Goal: Task Accomplishment & Management: Complete application form

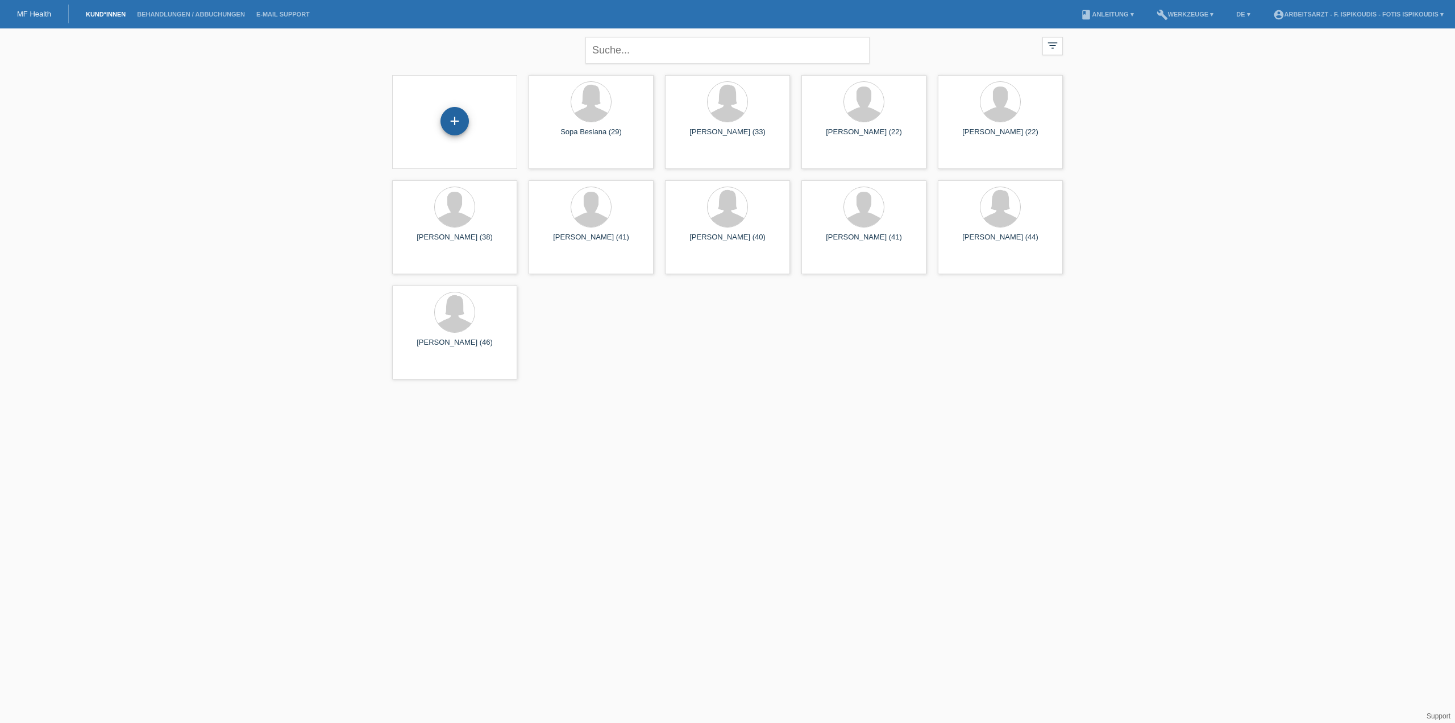
click at [455, 125] on div "+" at bounding box center [455, 121] width 28 height 28
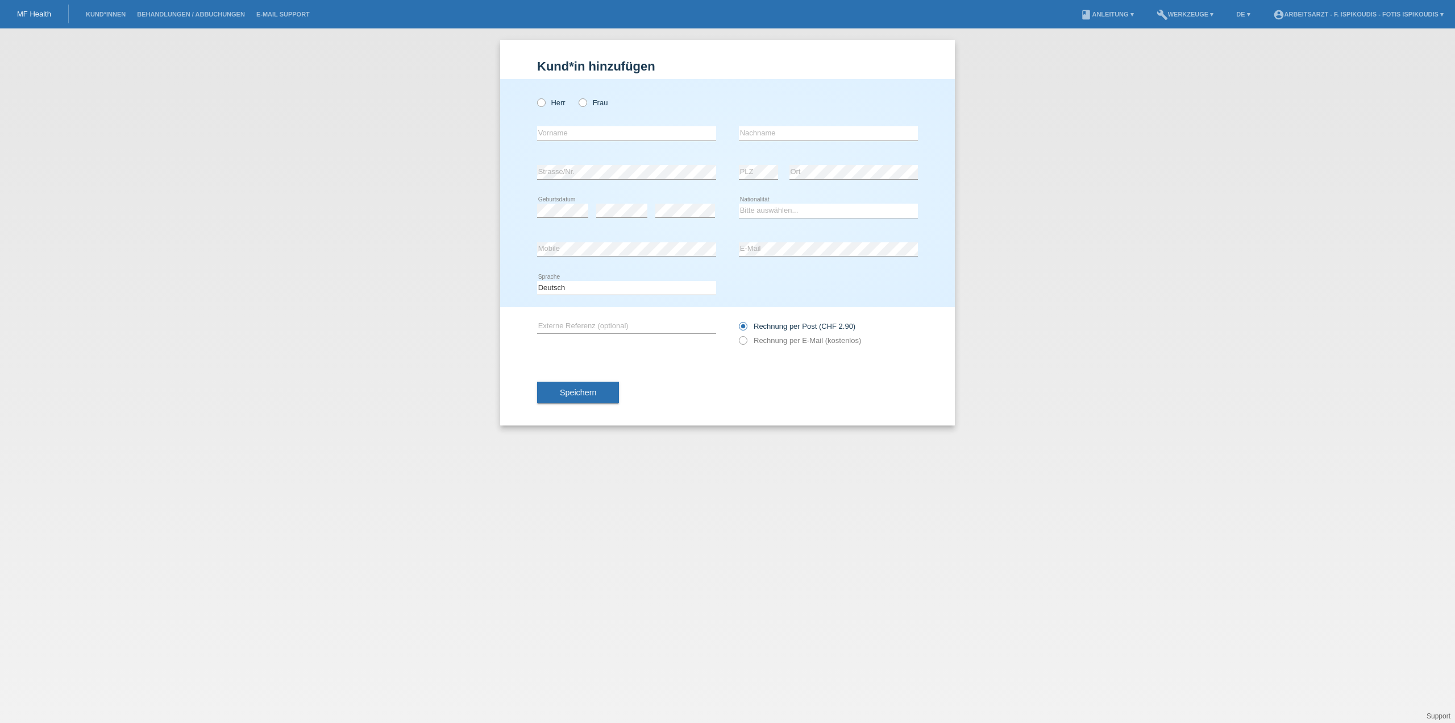
click at [611, 105] on div "Herr Frau" at bounding box center [626, 102] width 179 height 23
click at [604, 104] on label "Frau" at bounding box center [593, 102] width 29 height 9
click at [586, 104] on input "Frau" at bounding box center [582, 101] width 7 height 7
radio input "true"
click at [619, 131] on input "text" at bounding box center [626, 133] width 179 height 14
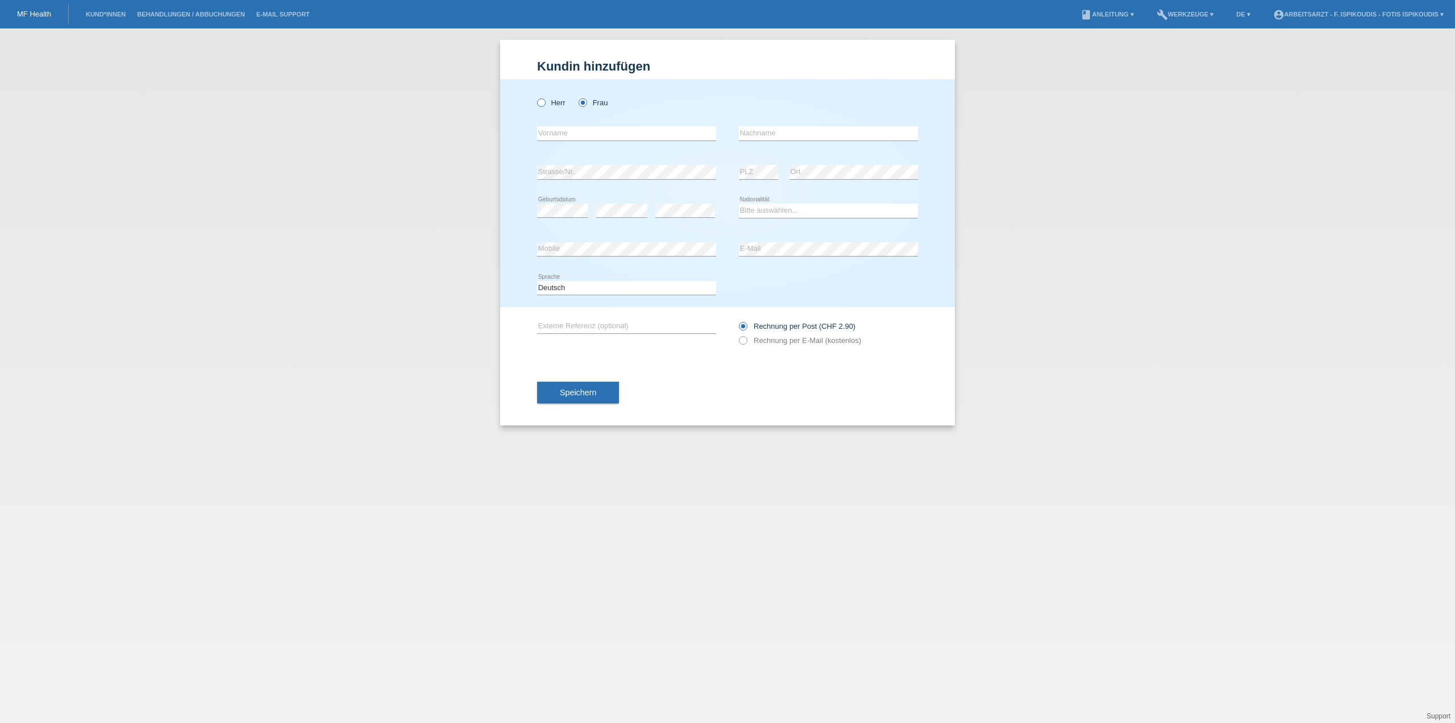
click at [551, 103] on label "Herr" at bounding box center [551, 102] width 28 height 9
click at [545, 103] on input "Herr" at bounding box center [540, 101] width 7 height 7
radio input "true"
click at [562, 127] on input "text" at bounding box center [626, 133] width 179 height 14
click at [598, 107] on div "Herr Frau" at bounding box center [626, 102] width 179 height 23
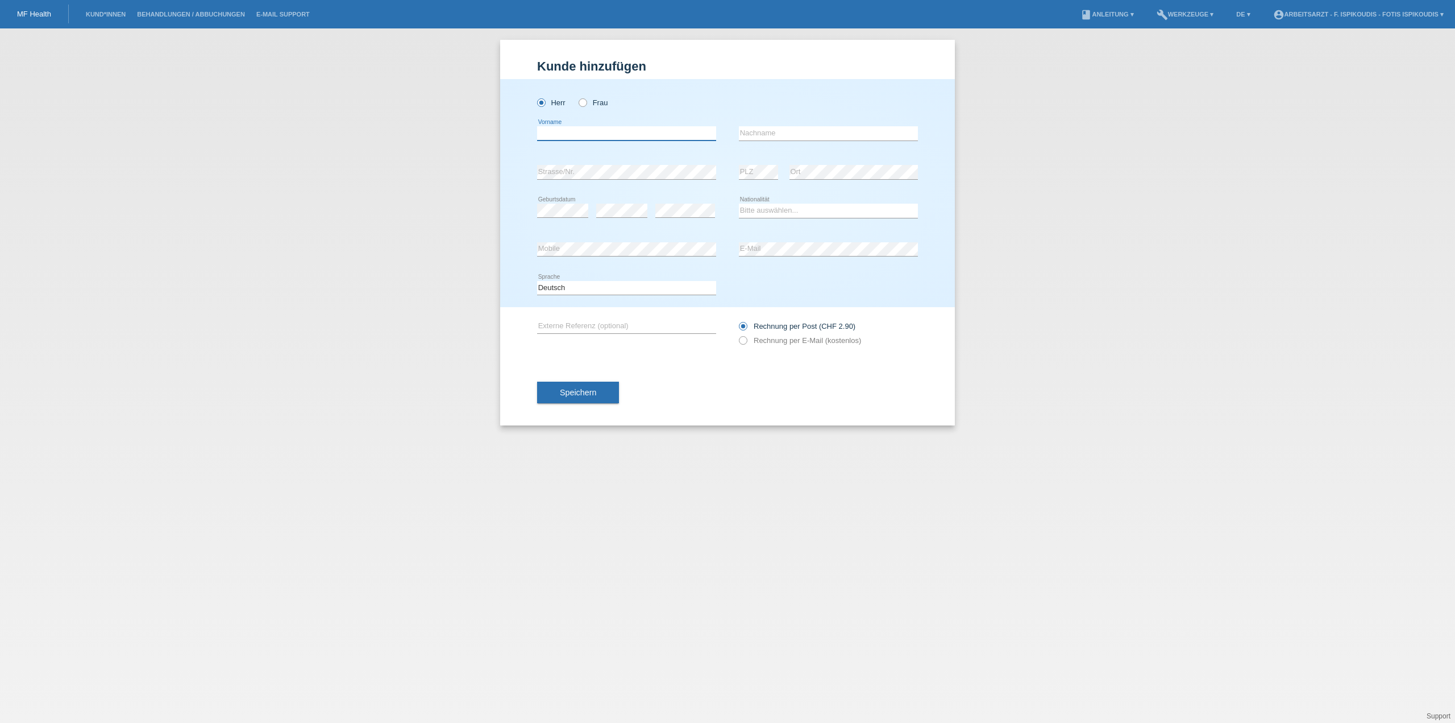
click at [581, 130] on input "text" at bounding box center [626, 133] width 179 height 14
click at [592, 107] on div "Herr Frau" at bounding box center [626, 102] width 179 height 23
click at [591, 123] on div "error Vorname" at bounding box center [626, 133] width 179 height 39
click at [596, 101] on label "Frau" at bounding box center [593, 102] width 29 height 9
click at [586, 101] on input "Frau" at bounding box center [582, 101] width 7 height 7
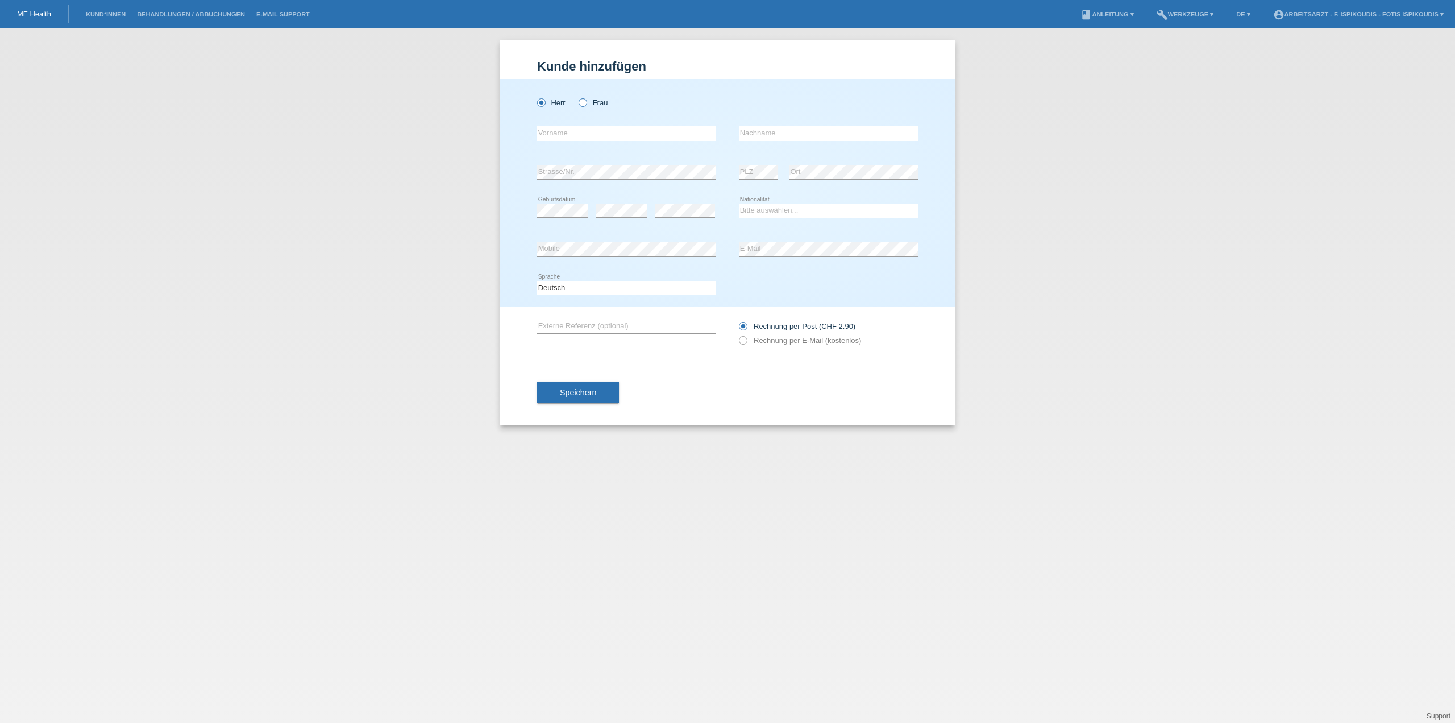
radio input "true"
click at [587, 139] on input "text" at bounding box center [626, 133] width 179 height 14
click at [621, 128] on input "text" at bounding box center [626, 133] width 179 height 14
click at [769, 390] on div "Speichern" at bounding box center [727, 392] width 381 height 66
click at [758, 341] on label "Rechnung per E-Mail (kostenlos)" at bounding box center [800, 340] width 122 height 9
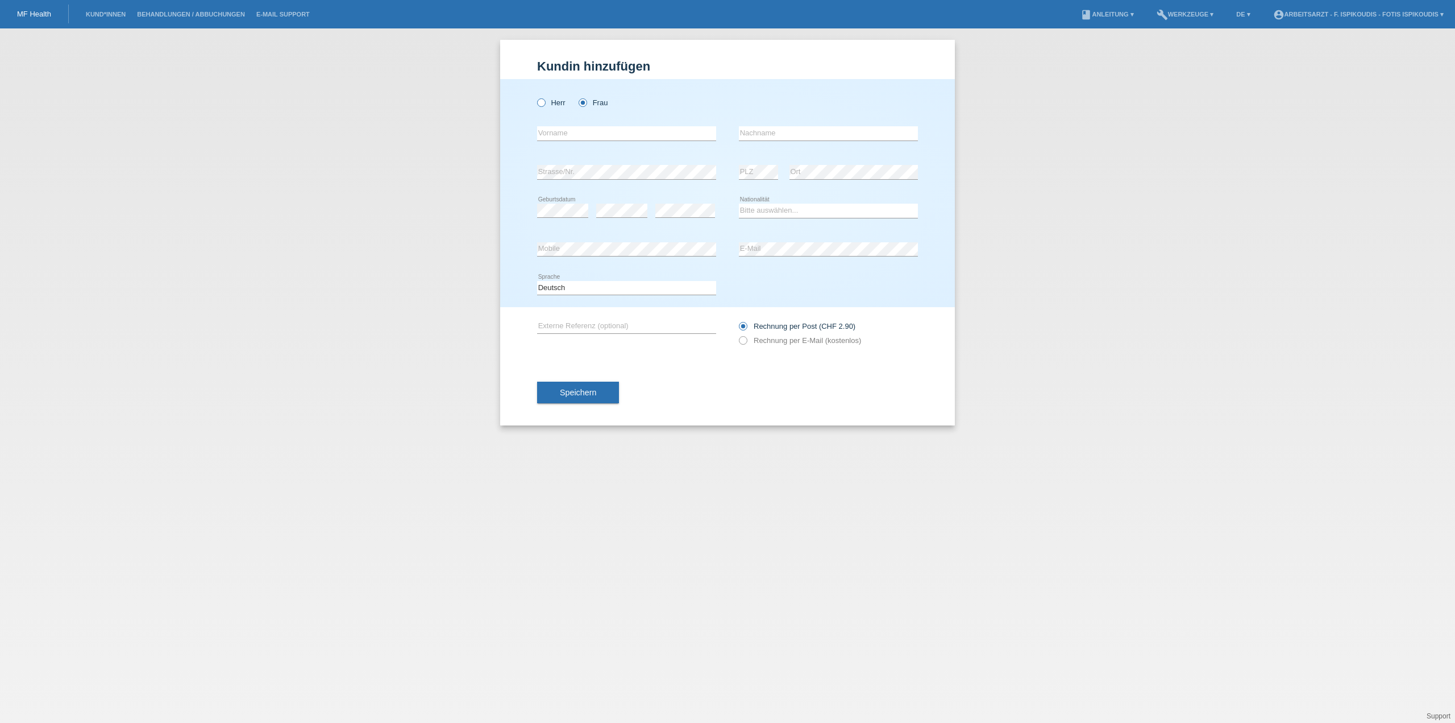
click at [561, 106] on label "Herr" at bounding box center [551, 102] width 28 height 9
click at [545, 106] on input "Herr" at bounding box center [540, 101] width 7 height 7
radio input "true"
click at [607, 103] on label "Frau" at bounding box center [593, 102] width 29 height 9
click at [586, 103] on input "Frau" at bounding box center [582, 101] width 7 height 7
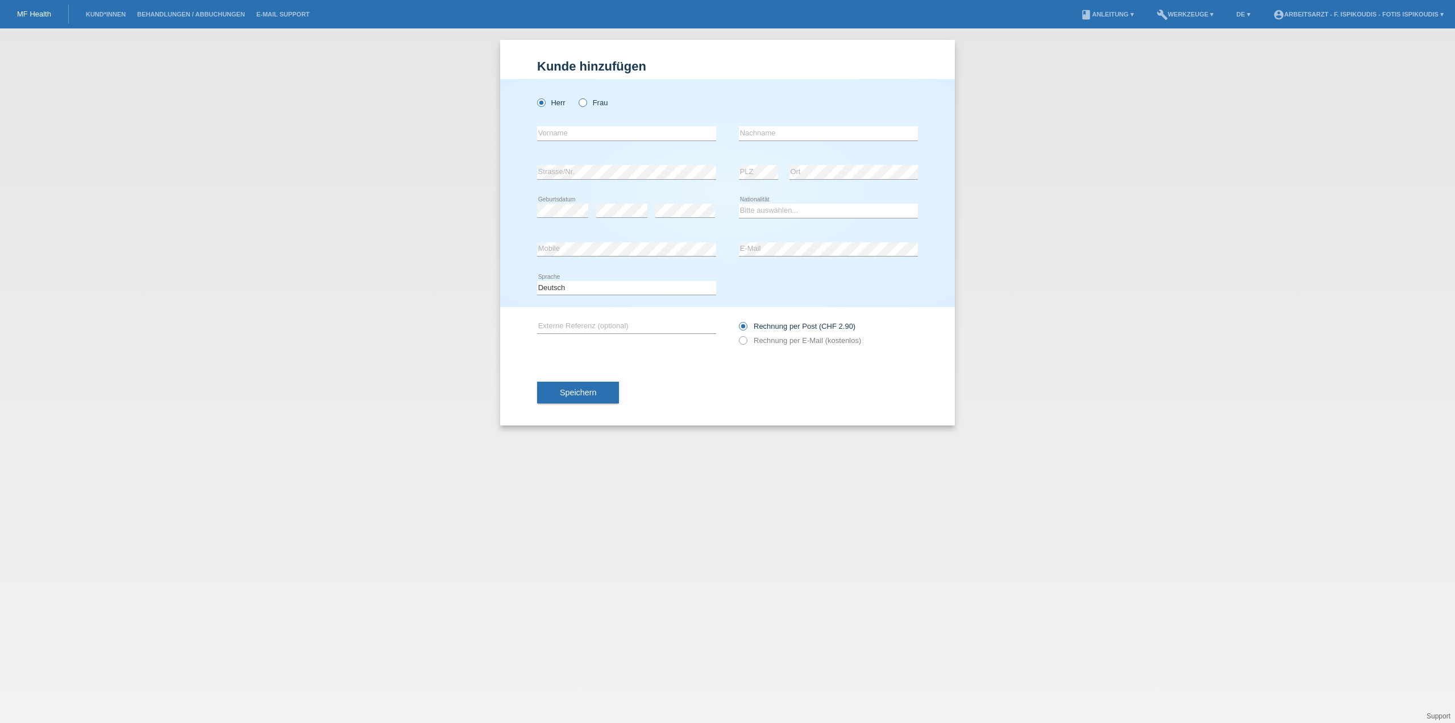
radio input "true"
click at [583, 140] on icon at bounding box center [626, 140] width 179 height 1
click at [587, 136] on input "text" at bounding box center [626, 133] width 179 height 14
drag, startPoint x: 624, startPoint y: 105, endPoint x: 557, endPoint y: 69, distance: 76.1
click at [556, 69] on form "Kund*in hinzufügen Kunde hinzufügen Kundin hinzufügen Herr Frau error Vorname e…" at bounding box center [727, 242] width 381 height 366
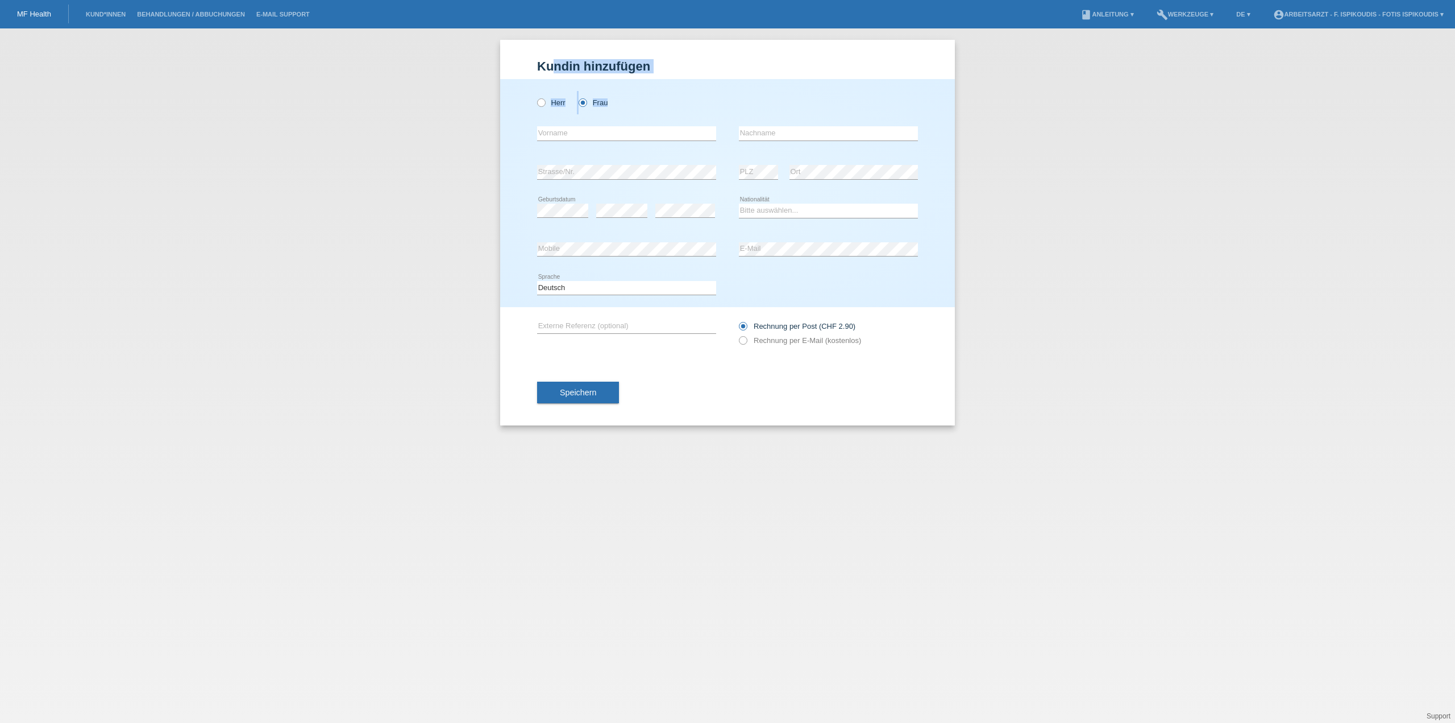
click at [558, 69] on h1 "Kundin hinzufügen" at bounding box center [727, 66] width 381 height 14
click at [654, 69] on h1 "Kundin hinzufügen" at bounding box center [727, 66] width 381 height 14
click at [633, 103] on div "Herr Frau" at bounding box center [626, 102] width 179 height 23
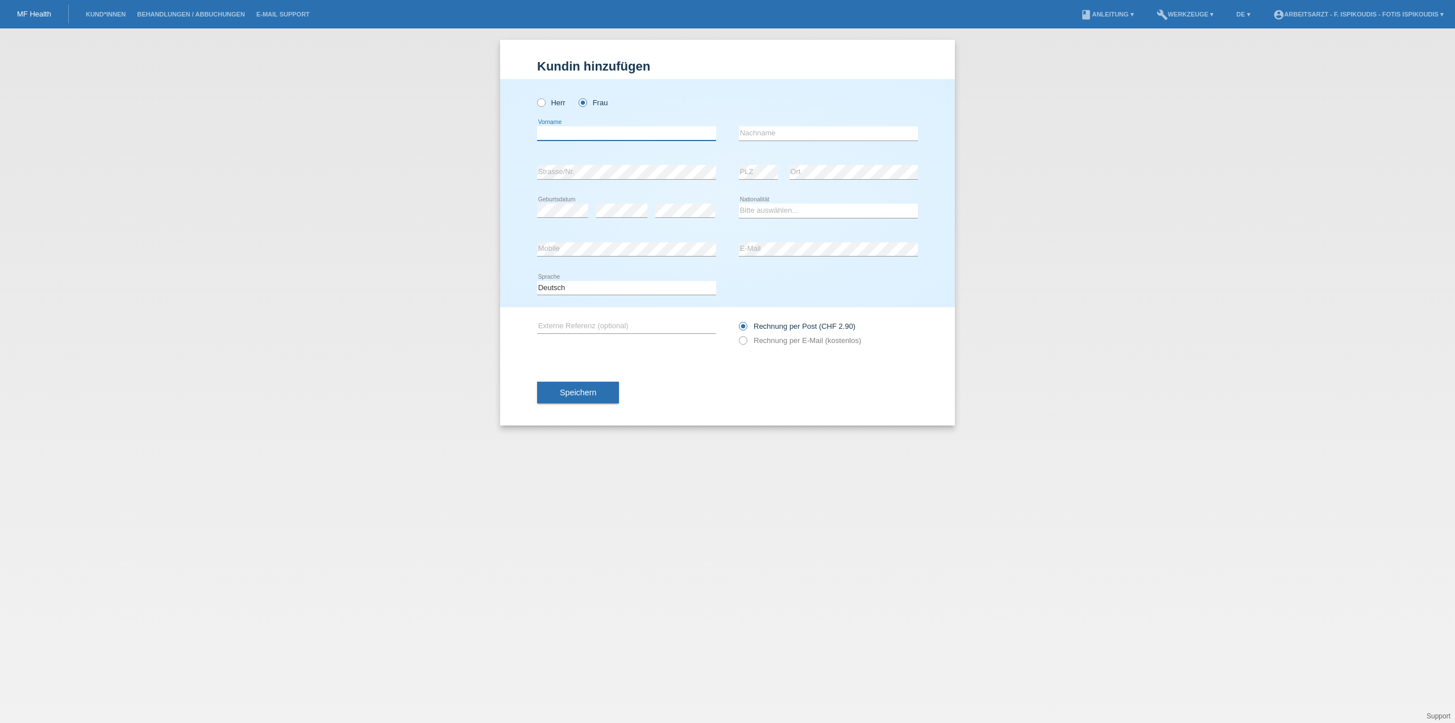
click at [612, 135] on input "text" at bounding box center [626, 133] width 179 height 14
drag, startPoint x: 681, startPoint y: 95, endPoint x: 534, endPoint y: 66, distance: 149.5
click at [534, 66] on div "Kund*in hinzufügen Kunde hinzufügen Kundin hinzufügen Herr Frau error Vorname e…" at bounding box center [727, 232] width 455 height 385
click at [778, 117] on div "error Nachname" at bounding box center [828, 133] width 179 height 39
click at [637, 135] on input "text" at bounding box center [626, 133] width 179 height 14
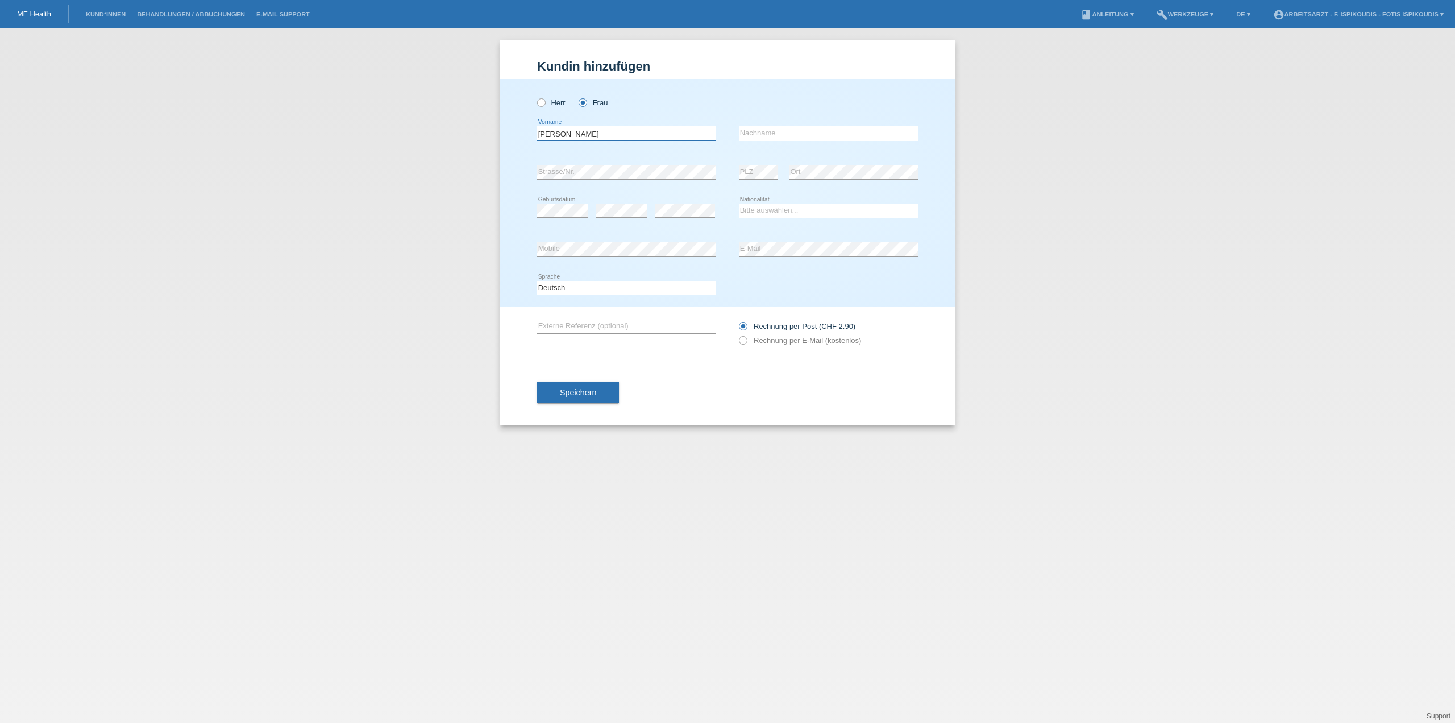
type input "Gabriele"
type input "Bachler"
click at [607, 180] on div "error Strasse/Nr." at bounding box center [626, 172] width 179 height 39
click at [833, 200] on div "Bitte auswählen... Schweiz Deutschland Liechtenstein Österreich ------------ Af…" at bounding box center [828, 211] width 179 height 39
click at [829, 212] on select "Bitte auswählen... Schweiz Deutschland Liechtenstein Österreich ------------ Af…" at bounding box center [828, 211] width 179 height 14
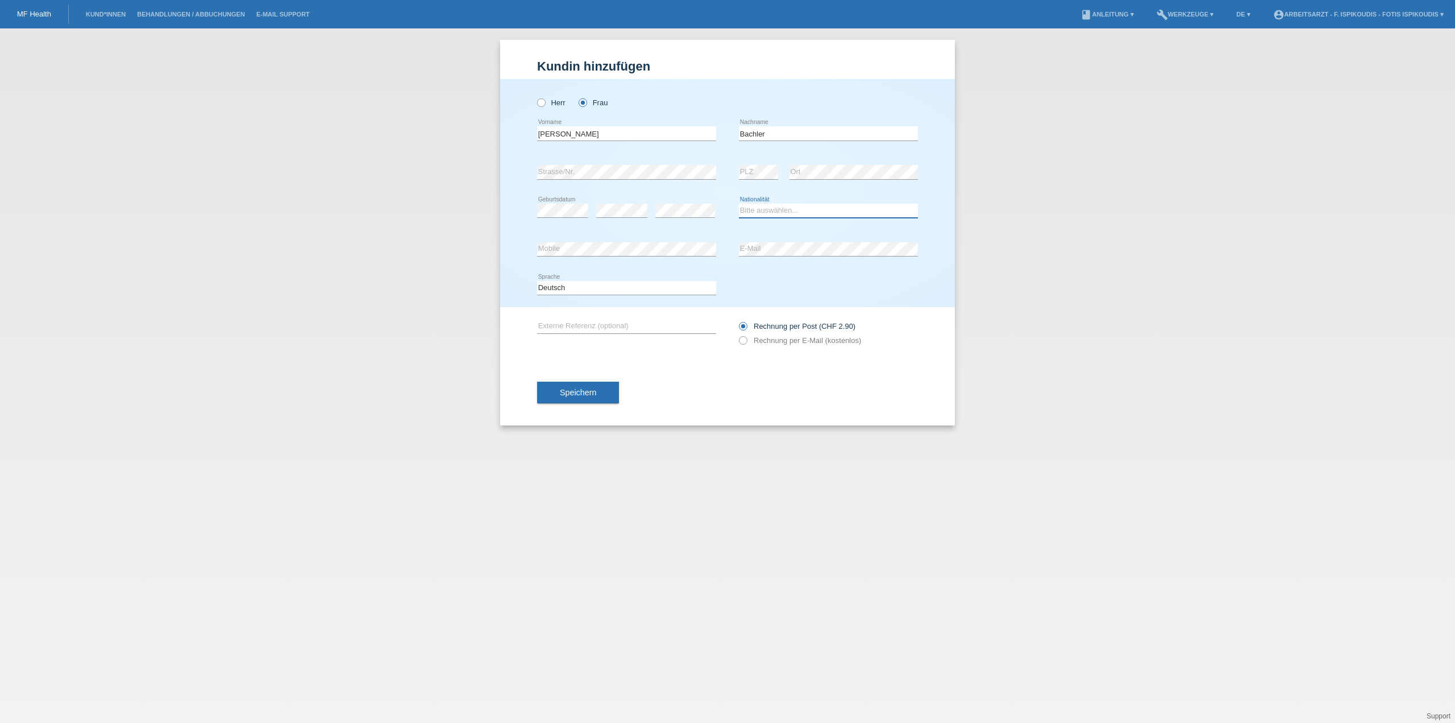
select select "AT"
click at [739, 204] on select "Bitte auswählen... Schweiz Deutschland Liechtenstein Österreich ------------ Af…" at bounding box center [828, 211] width 179 height 14
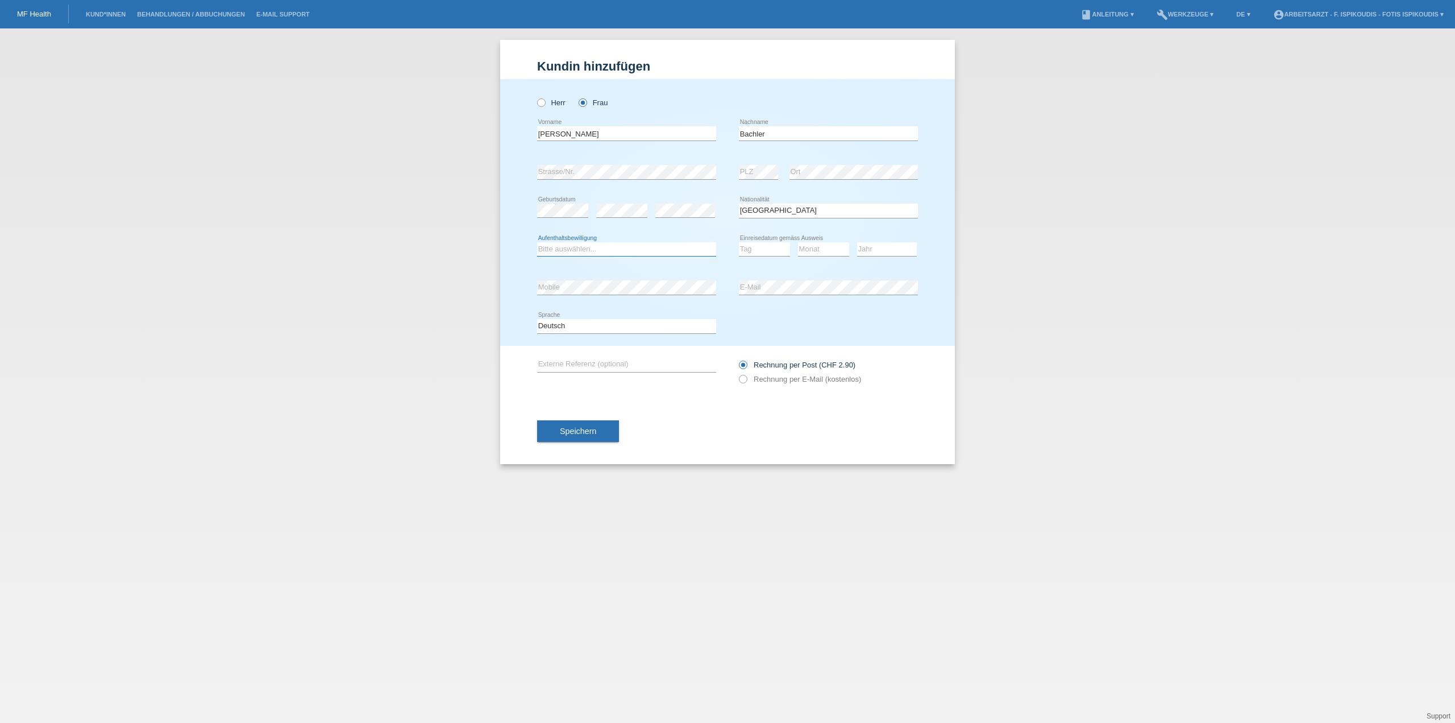
click at [609, 247] on select "Bitte auswählen... C B B - Flüchtlingsstatus Andere" at bounding box center [626, 249] width 179 height 14
select select "C"
click at [537, 242] on select "Bitte auswählen... C B B - Flüchtlingsstatus Andere" at bounding box center [626, 249] width 179 height 14
click at [768, 249] on select "Tag 01 02 03 04 05 06 07 08 09 10 11" at bounding box center [764, 249] width 51 height 14
select select "07"
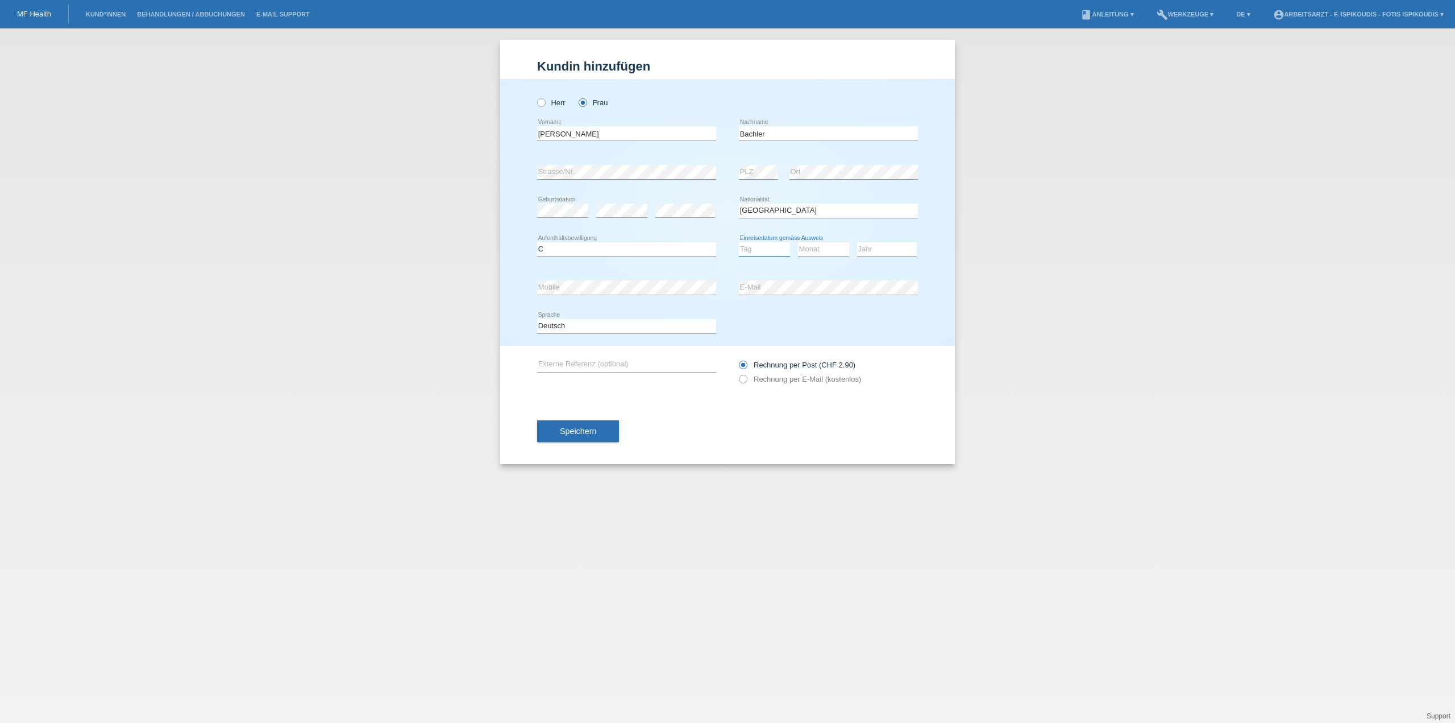
click at [739, 242] on select "Tag 01 02 03 04 05 06 07 08 09 10 11" at bounding box center [764, 249] width 51 height 14
click at [816, 250] on select "Monat 01 02 03 04 05 06 07 08 09 10 11" at bounding box center [823, 249] width 51 height 14
click at [798, 242] on select "Monat 01 02 03 04 05 06 07 08 09 10 11" at bounding box center [823, 249] width 51 height 14
click at [818, 250] on select "Monat 01 02 03 04 05 06 07 08 09 10 11" at bounding box center [823, 249] width 51 height 14
select select "12"
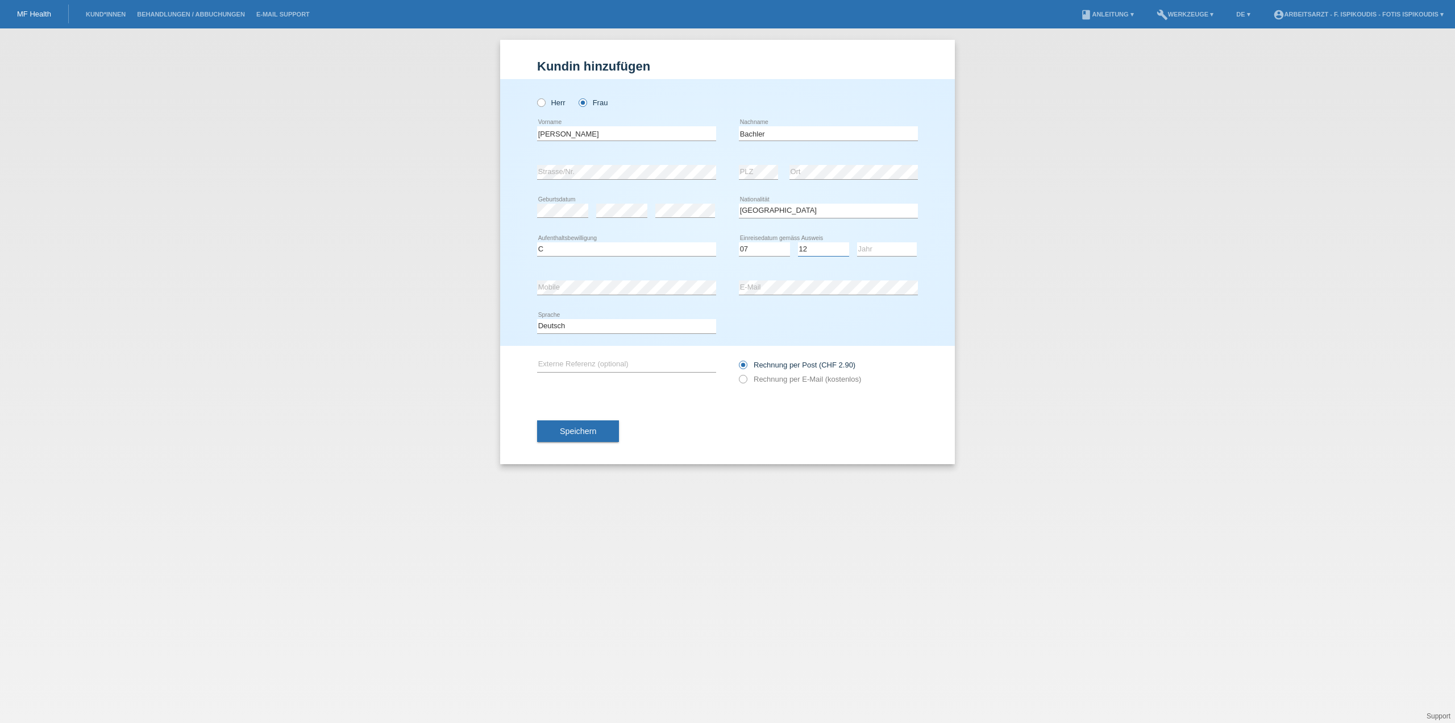
click at [798, 242] on select "Monat 01 02 03 04 05 06 07 08 09 10 11" at bounding box center [823, 249] width 51 height 14
click at [872, 242] on select "Jahr 2025 2024 2023 2022 2021 2020 2019 2018 2017 2016 2015 2014 2013 2012 2011…" at bounding box center [887, 249] width 60 height 14
select select "2004"
click at [857, 242] on select "Jahr 2025 2024 2023 2022 2021 2020 2019 2018 2017 2016 2015 2014 2013 2012 2011…" at bounding box center [887, 249] width 60 height 14
click at [591, 436] on button "Speichern" at bounding box center [578, 431] width 82 height 22
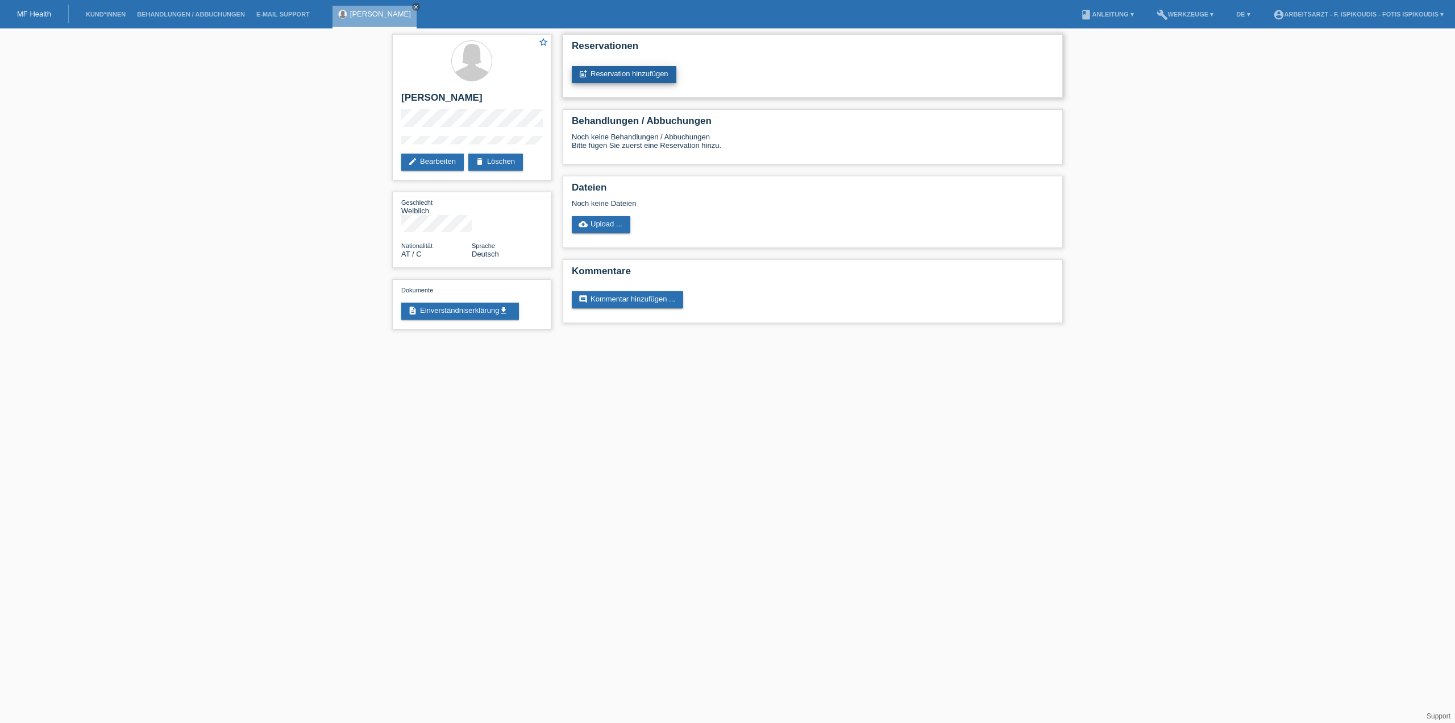
click at [640, 71] on link "post_add Reservation hinzufügen" at bounding box center [624, 74] width 105 height 17
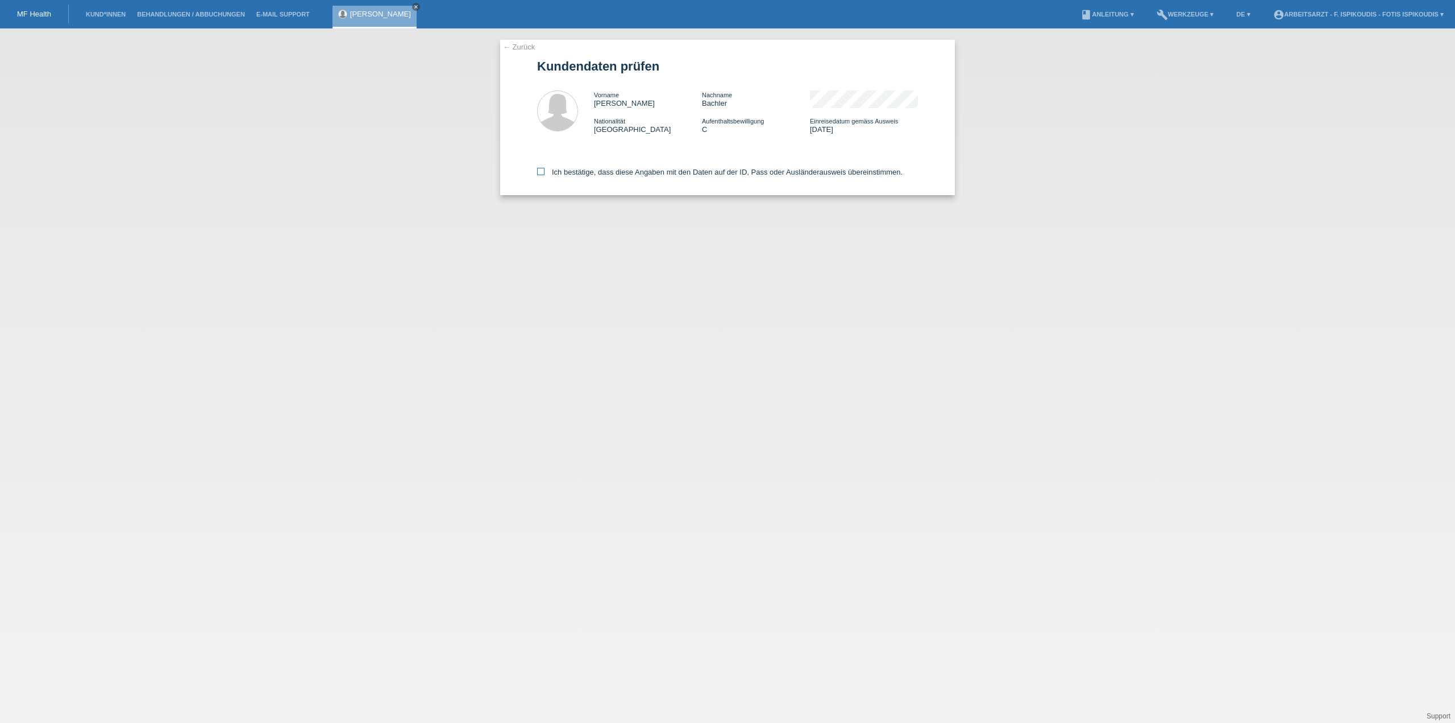
click at [583, 170] on label "Ich bestätige, dass diese Angaben mit den Daten auf der ID, Pass oder Ausländer…" at bounding box center [720, 172] width 366 height 9
click at [535, 168] on div "← Zurück Kundendaten prüfen Vorname Gabriele Nachname Bachler Nationalität Öste…" at bounding box center [727, 117] width 455 height 155
click at [543, 171] on icon at bounding box center [540, 171] width 7 height 7
click at [543, 171] on input "Ich bestätige, dass diese Angaben mit den Daten auf der ID, Pass oder Ausländer…" at bounding box center [540, 171] width 7 height 7
checkbox input "true"
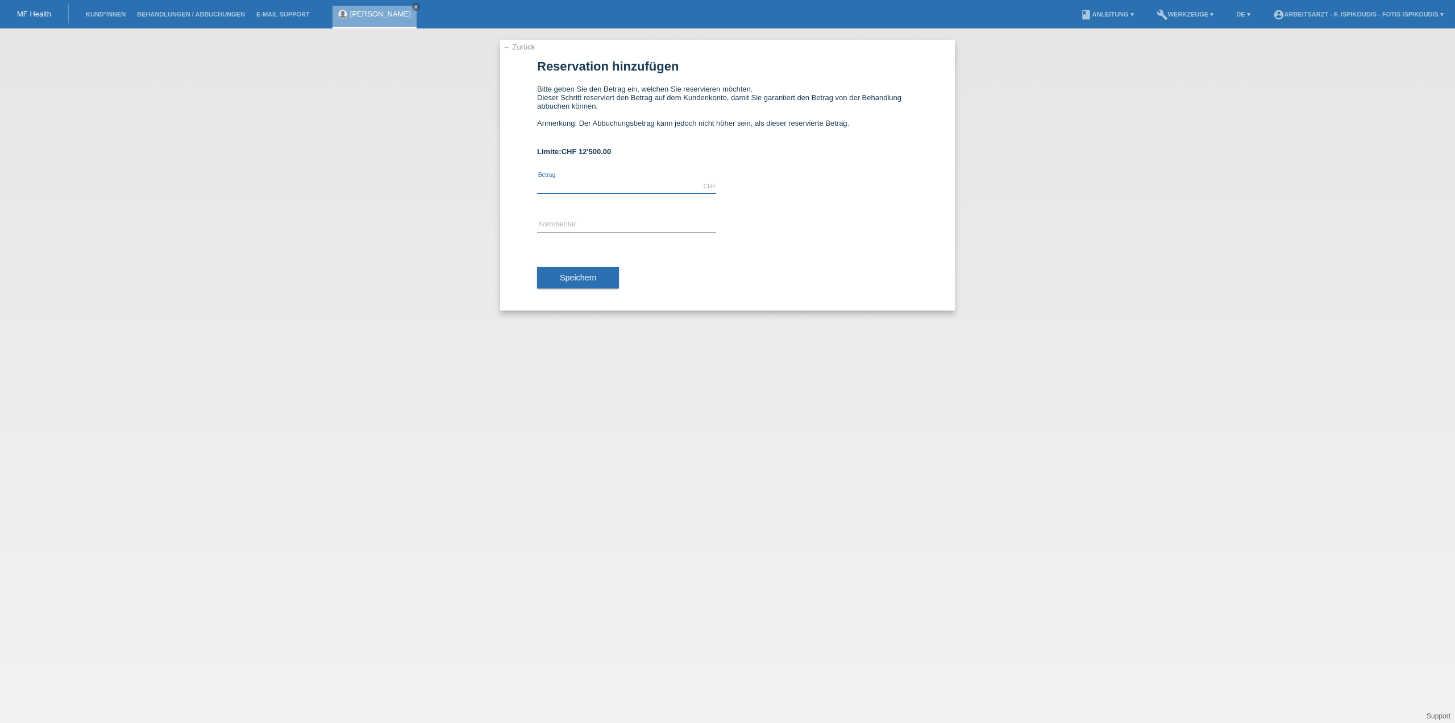
click at [581, 186] on input "text" at bounding box center [626, 186] width 179 height 14
drag, startPoint x: 578, startPoint y: 160, endPoint x: 554, endPoint y: 157, distance: 24.0
click at [554, 157] on form "Reservation hinzufügen Bitte geben Sie den Betrag ein, welchen Sie reservieren …" at bounding box center [727, 184] width 381 height 251
click at [591, 155] on span "CHF 12'500.00" at bounding box center [587, 151] width 50 height 9
click at [574, 195] on div "CHF error [GEOGRAPHIC_DATA]" at bounding box center [626, 186] width 179 height 39
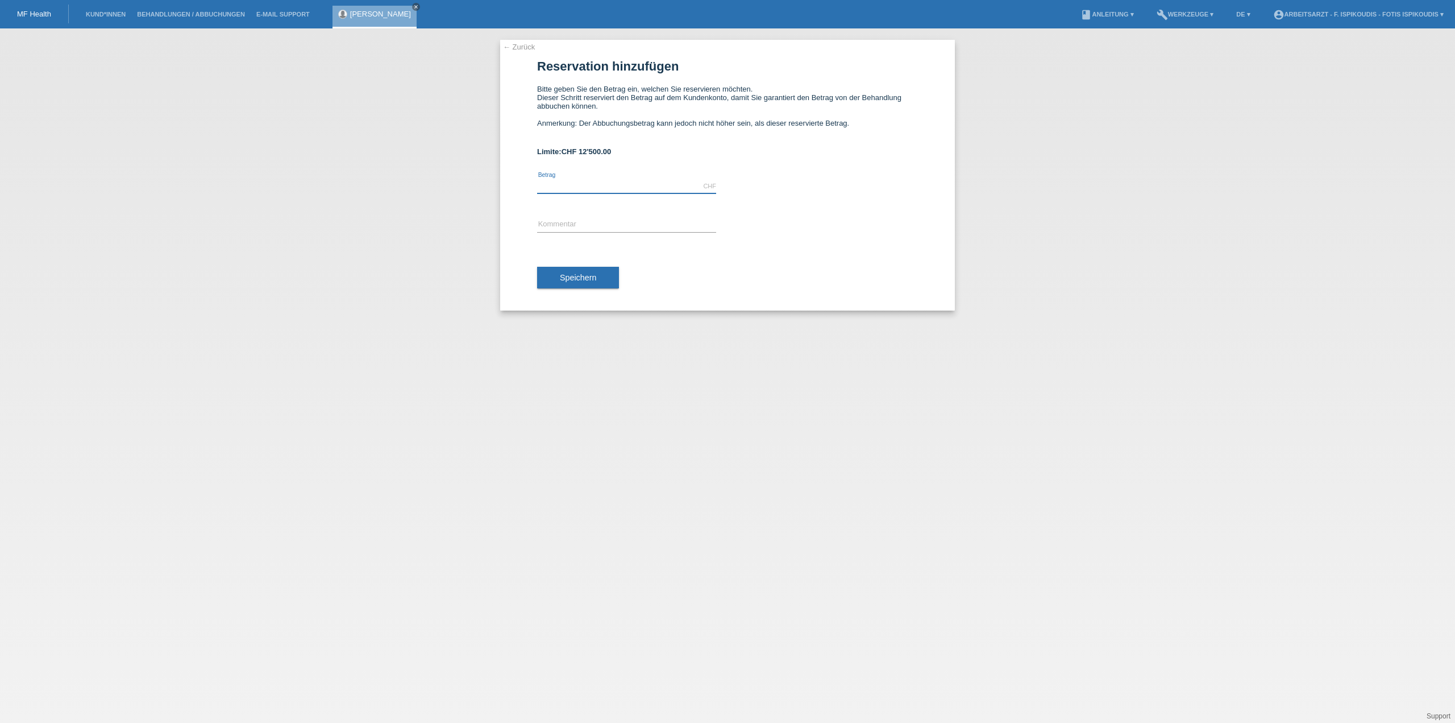
click at [573, 190] on input "text" at bounding box center [626, 186] width 179 height 14
type input "2500.00"
click at [683, 144] on form "Reservation hinzufügen Bitte geben Sie den Betrag ein, welchen Sie reservieren …" at bounding box center [727, 184] width 381 height 251
click at [569, 222] on input "text" at bounding box center [626, 225] width 179 height 14
click at [607, 231] on input "text" at bounding box center [626, 225] width 179 height 14
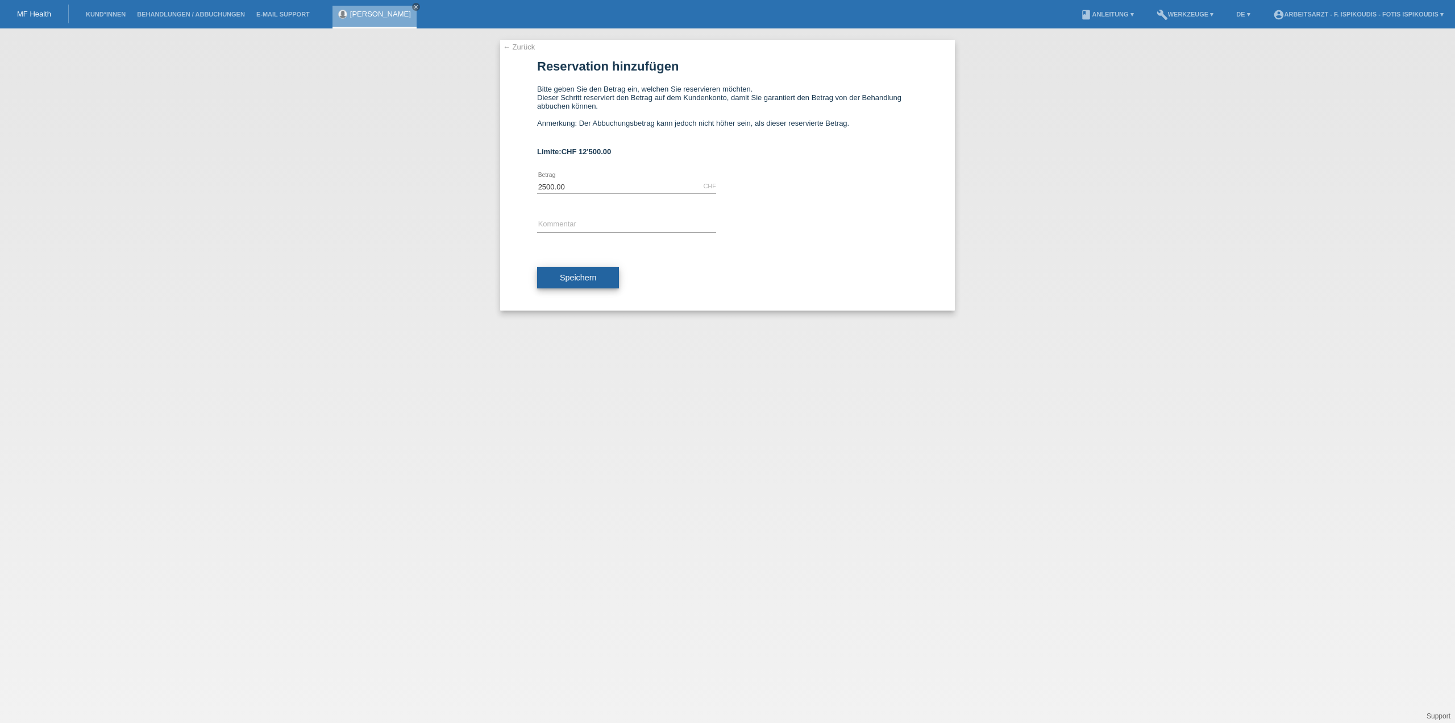
click at [569, 277] on span "Speichern" at bounding box center [578, 277] width 36 height 9
click at [573, 221] on input "text" at bounding box center [626, 225] width 179 height 14
type input "Verkehrsmedizin Stufe 4"
click at [586, 286] on span "Speichern" at bounding box center [578, 283] width 36 height 9
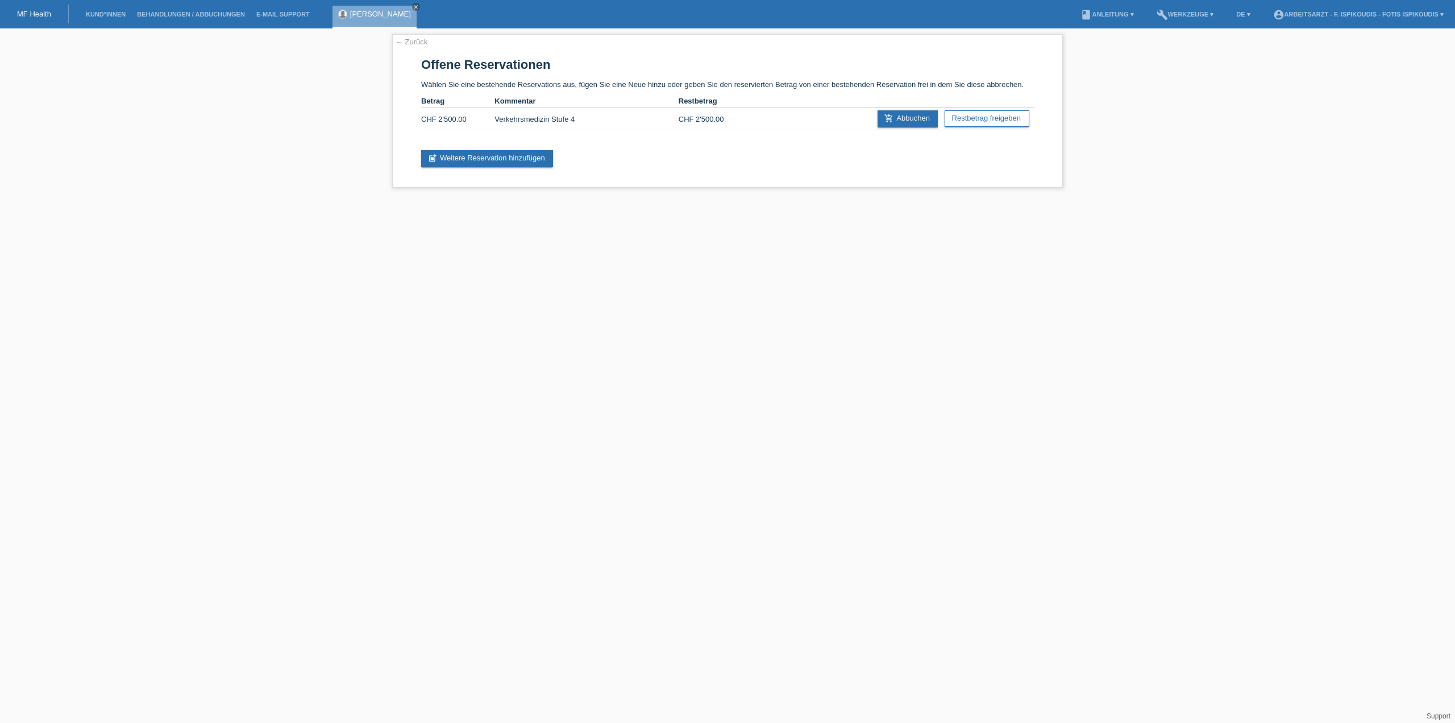
click at [1143, 93] on div "← Zurück Offene Reservationen Wählen Sie eine bestehende Reservations aus, füge…" at bounding box center [727, 113] width 1455 height 171
click at [410, 44] on link "← Zurück" at bounding box center [412, 42] width 32 height 9
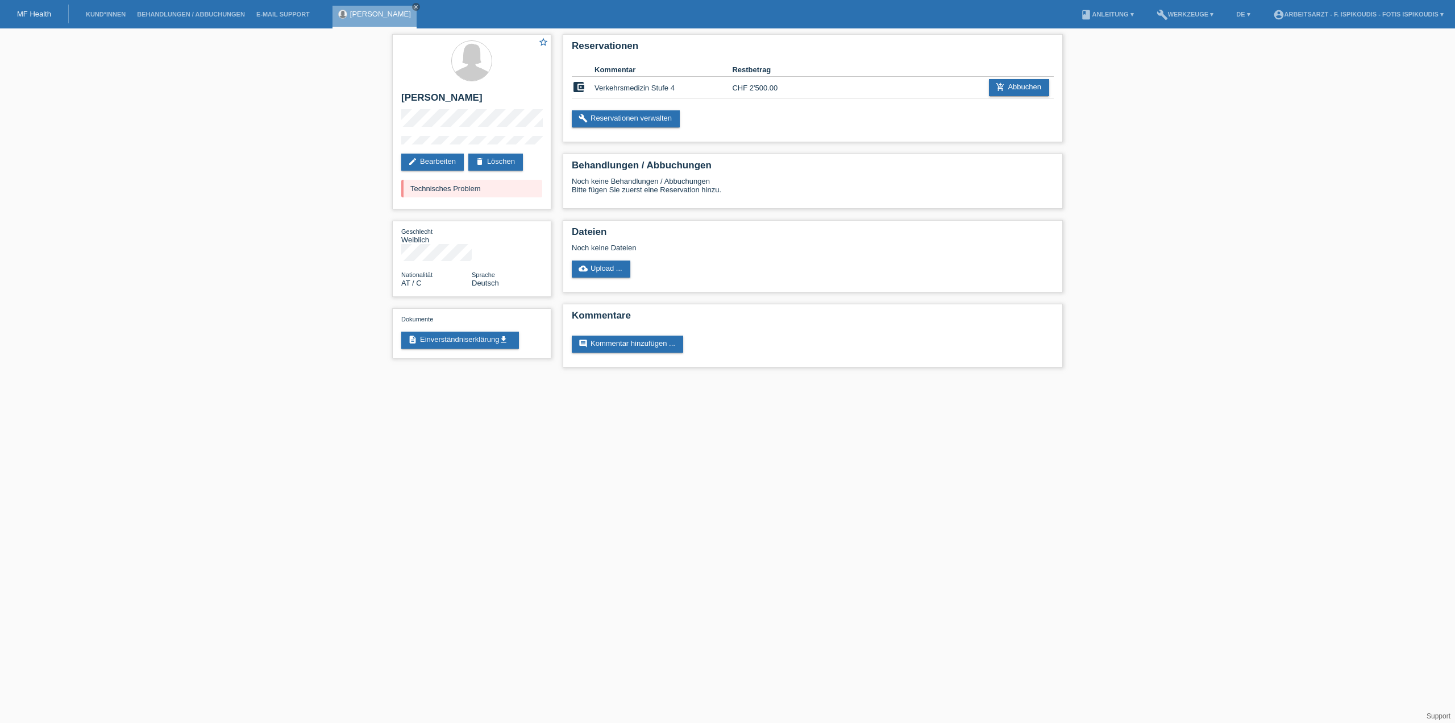
click at [944, 379] on html "MF Health Kund*innen Behandlungen / Abbuchungen E-Mail Support [PERSON_NAME] cl…" at bounding box center [727, 189] width 1455 height 379
click at [1139, 379] on html "MF Health Kund*innen Behandlungen / Abbuchungen E-Mail Support [PERSON_NAME] cl…" at bounding box center [727, 189] width 1455 height 379
